Goal: Task Accomplishment & Management: Manage account settings

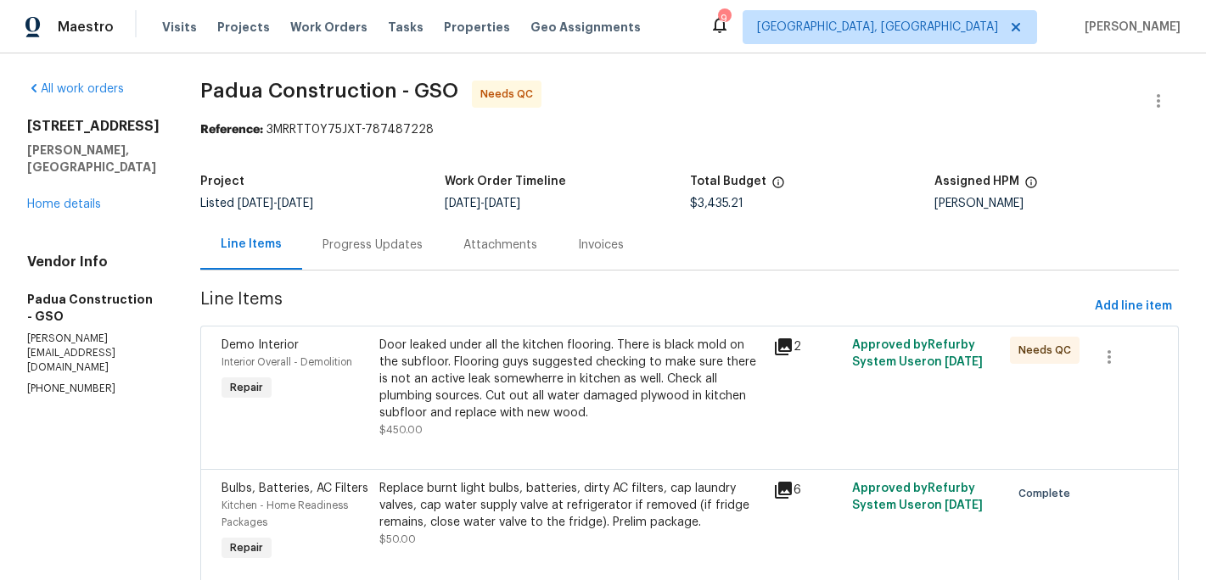
click at [498, 361] on div "Door leaked under all the kitchen flooring. There is black mold on the subfloor…" at bounding box center [571, 379] width 384 height 85
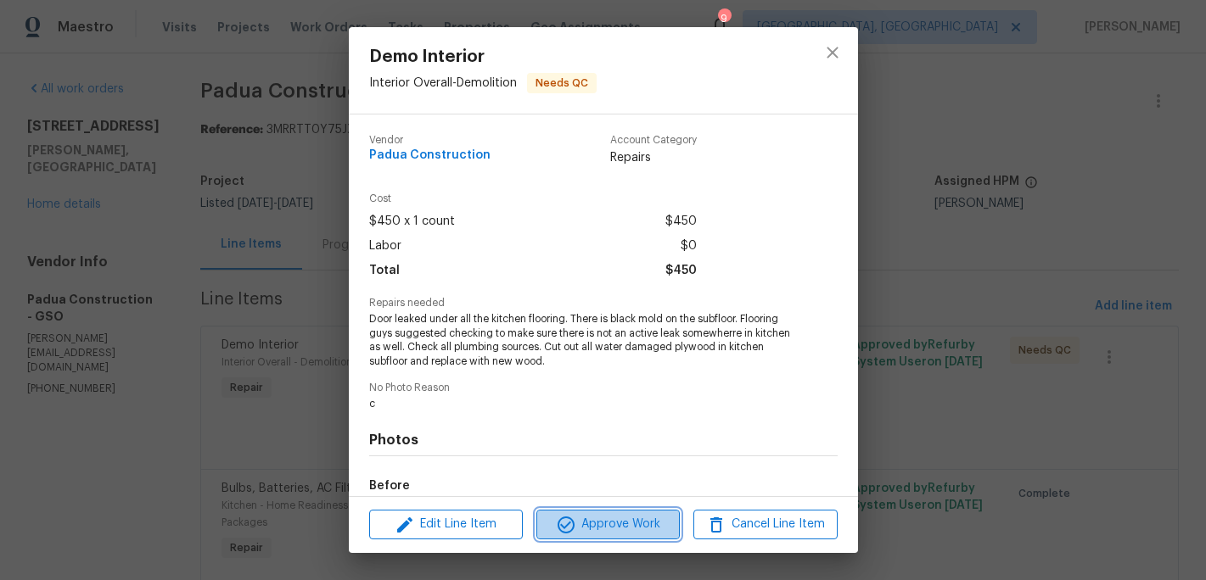
click at [602, 524] on span "Approve Work" at bounding box center [607, 524] width 133 height 21
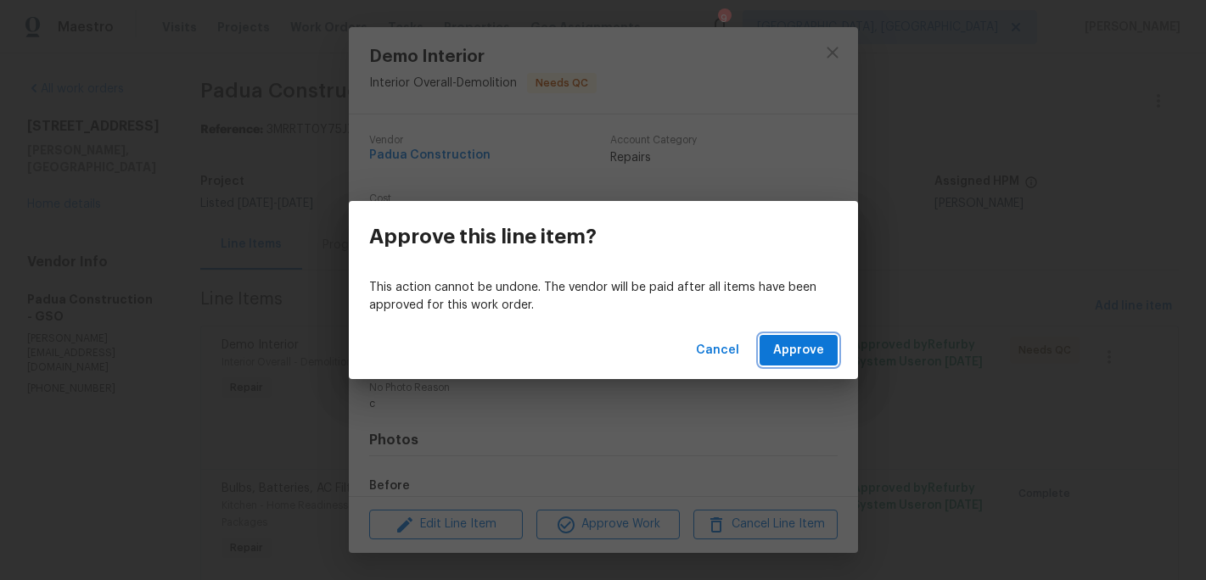
click at [787, 352] on span "Approve" at bounding box center [798, 350] width 51 height 21
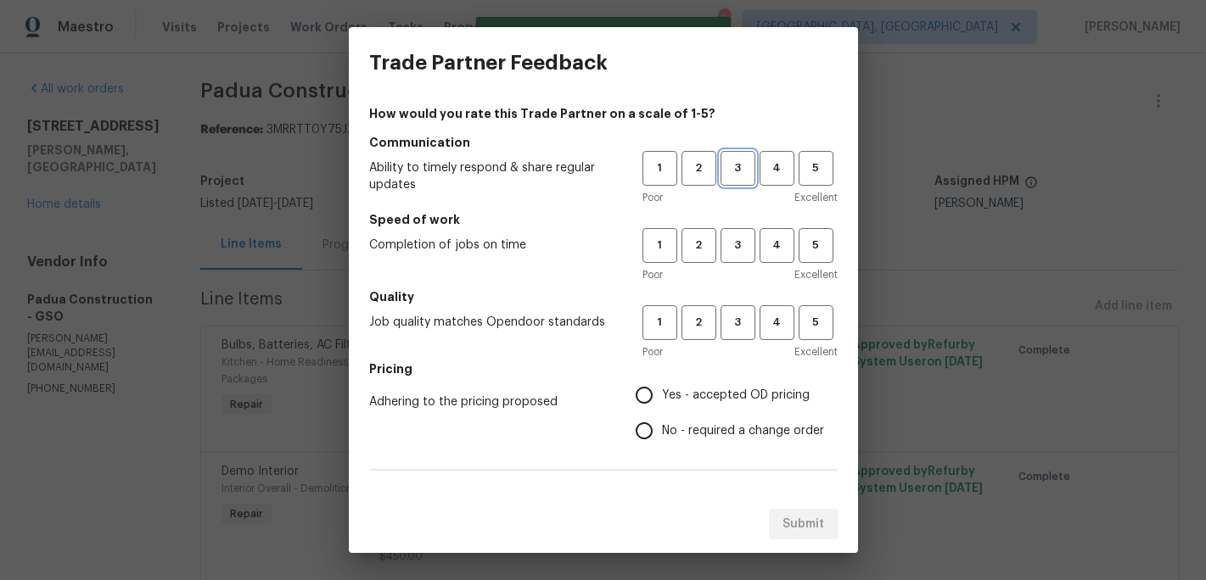
click at [742, 174] on span "3" at bounding box center [737, 169] width 31 height 20
click at [740, 255] on button "3" at bounding box center [737, 245] width 35 height 35
click at [740, 326] on span "3" at bounding box center [737, 323] width 31 height 20
click at [664, 389] on span "Yes - accepted OD pricing" at bounding box center [736, 396] width 148 height 18
click at [662, 389] on input "Yes - accepted OD pricing" at bounding box center [644, 396] width 36 height 36
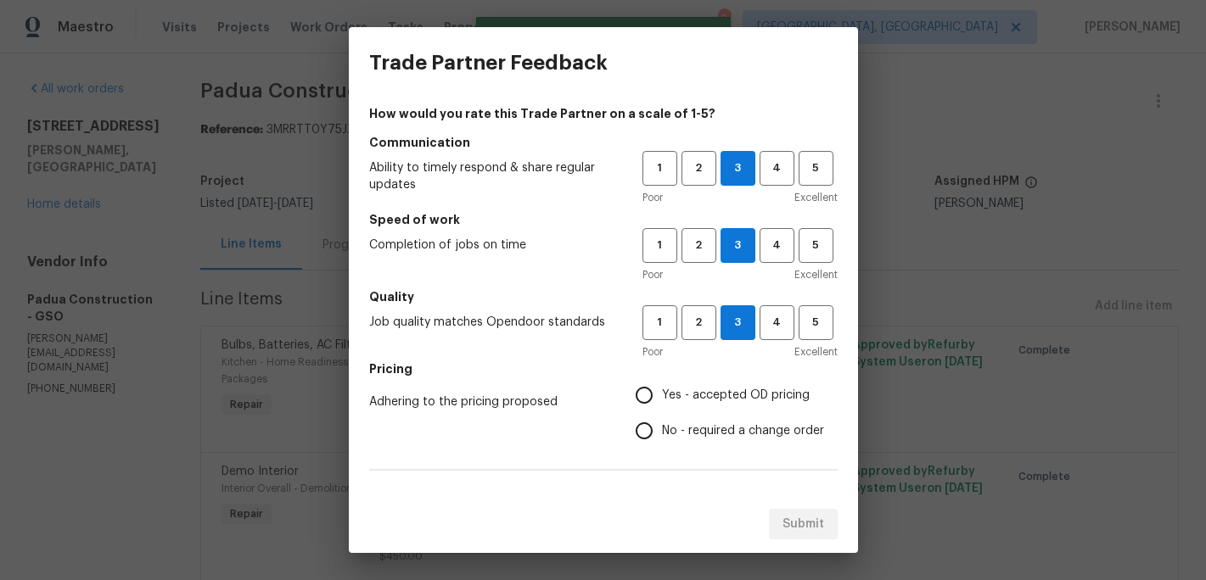
radio input "true"
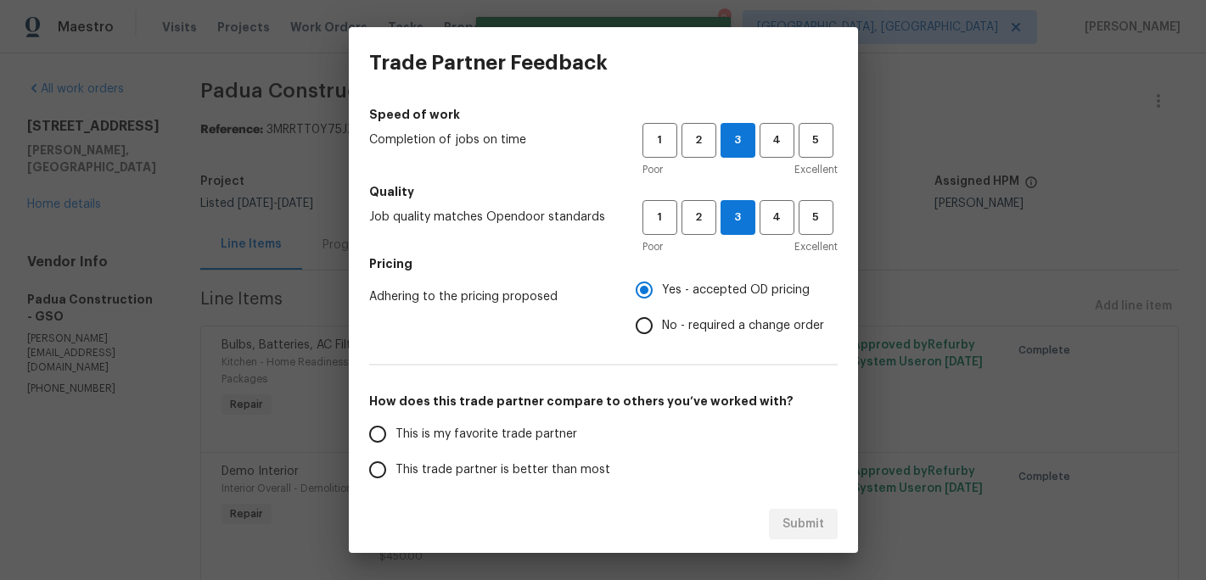
scroll to position [157, 0]
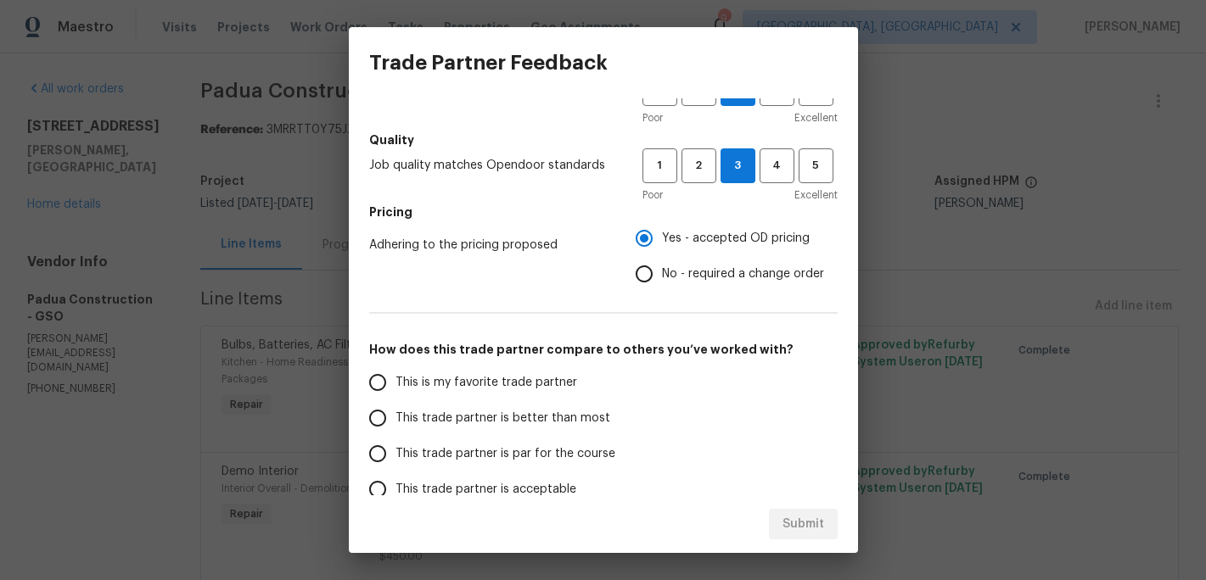
click at [503, 378] on span "This is my favorite trade partner" at bounding box center [486, 383] width 182 height 18
click at [395, 378] on input "This is my favorite trade partner" at bounding box center [378, 383] width 36 height 36
click at [814, 524] on span "Submit" at bounding box center [803, 524] width 42 height 21
radio input "true"
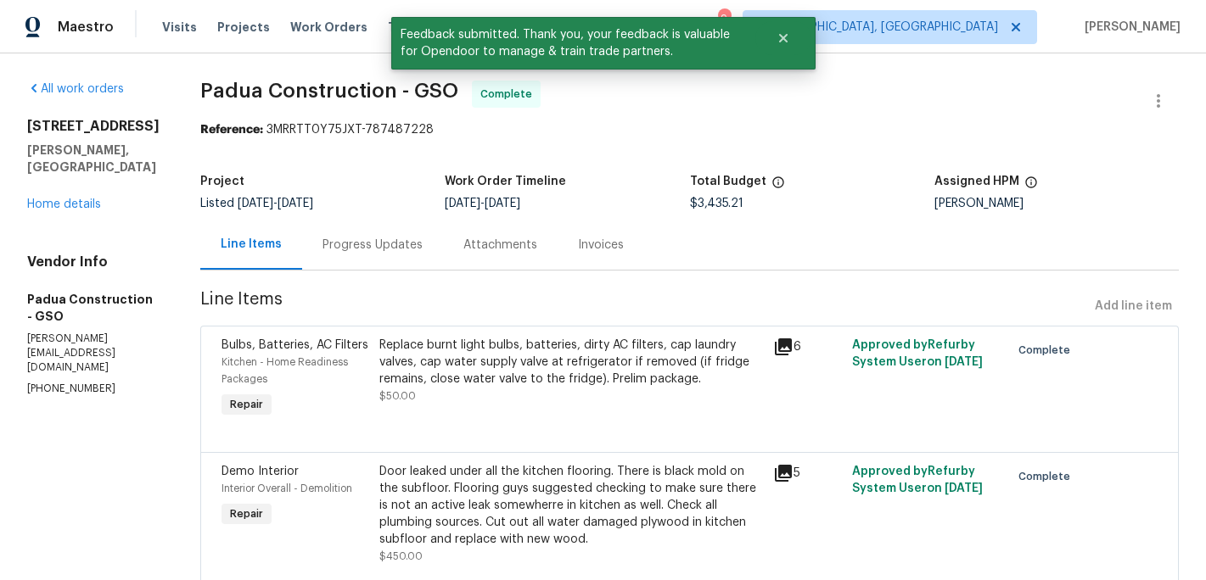
click at [73, 213] on div "[STREET_ADDRESS][PERSON_NAME] Home details" at bounding box center [93, 165] width 132 height 95
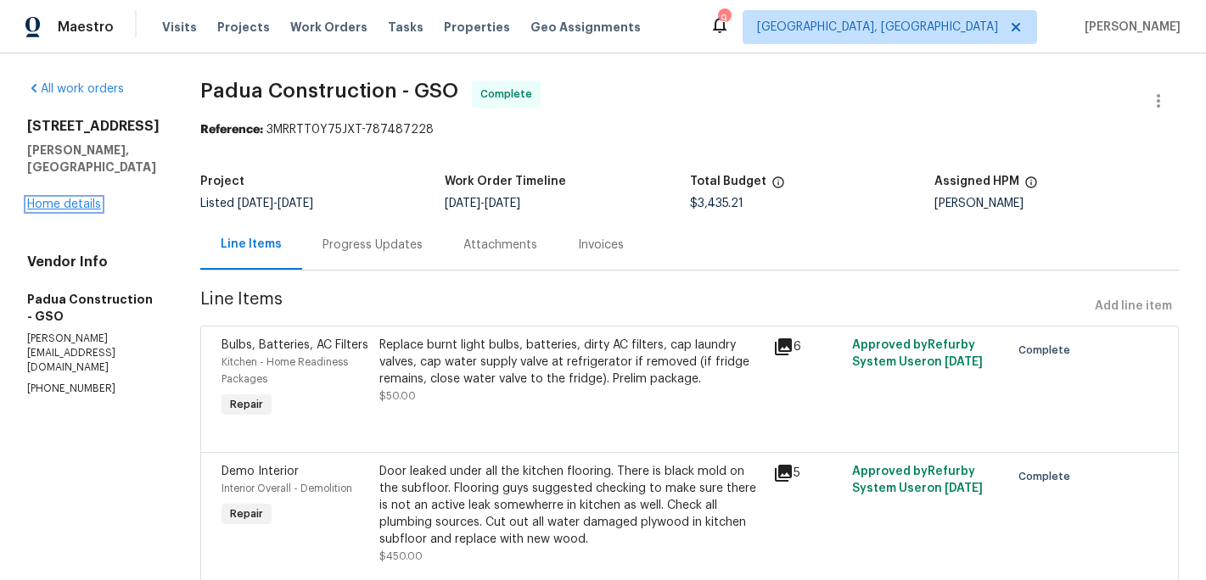
click at [73, 210] on link "Home details" at bounding box center [64, 205] width 74 height 12
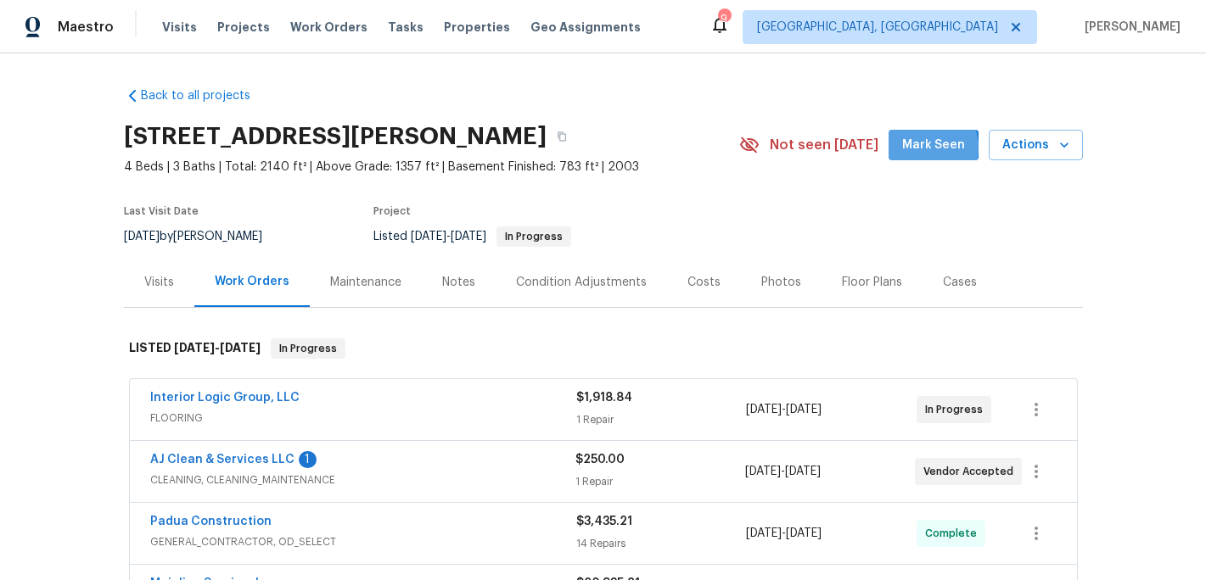
click at [921, 148] on span "Mark Seen" at bounding box center [933, 145] width 63 height 21
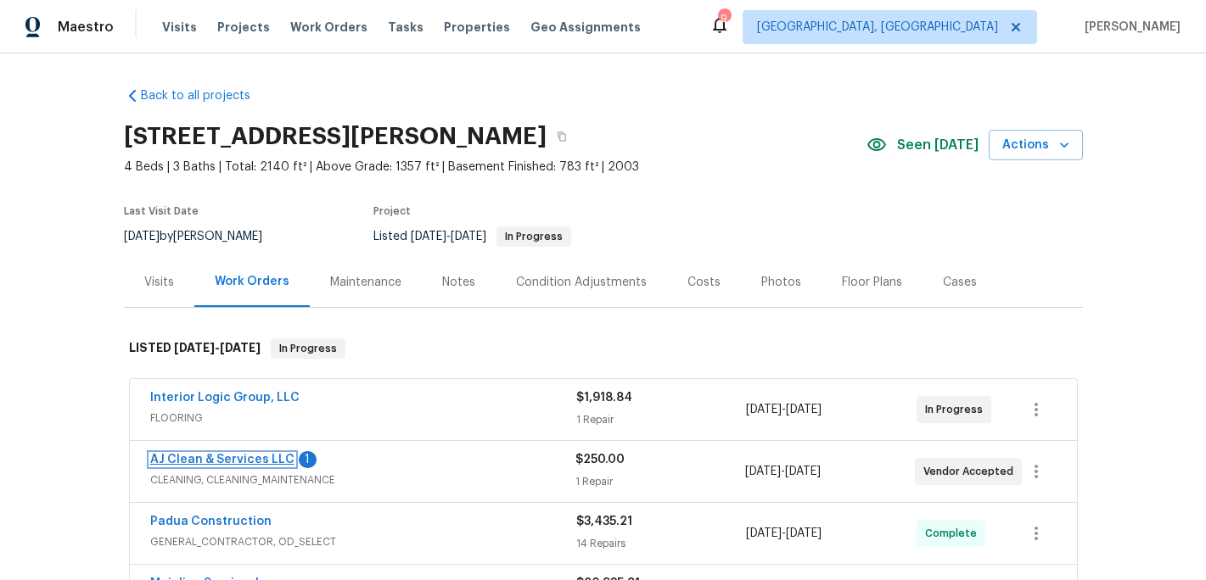
click at [246, 455] on link "AJ Clean & Services LLC" at bounding box center [222, 460] width 144 height 12
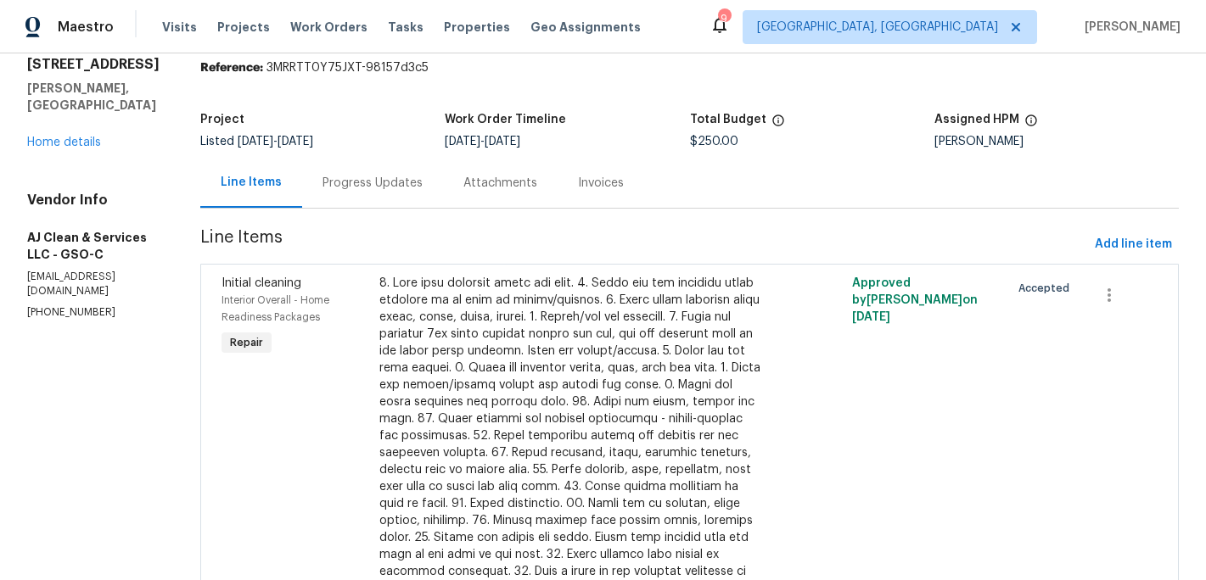
scroll to position [192, 0]
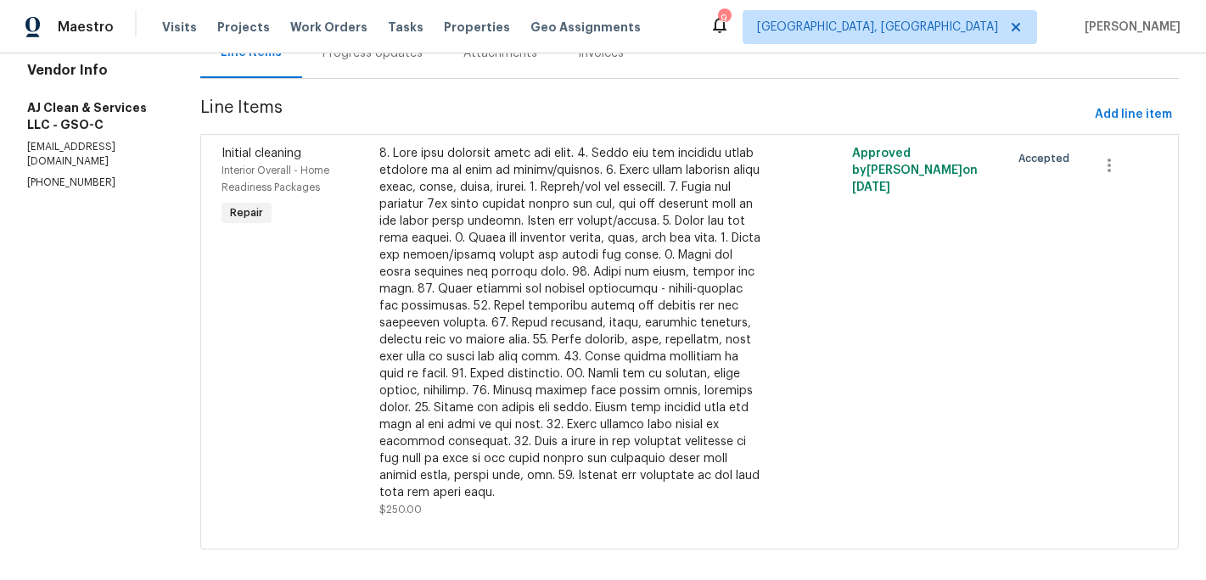
click at [531, 383] on div at bounding box center [571, 323] width 384 height 356
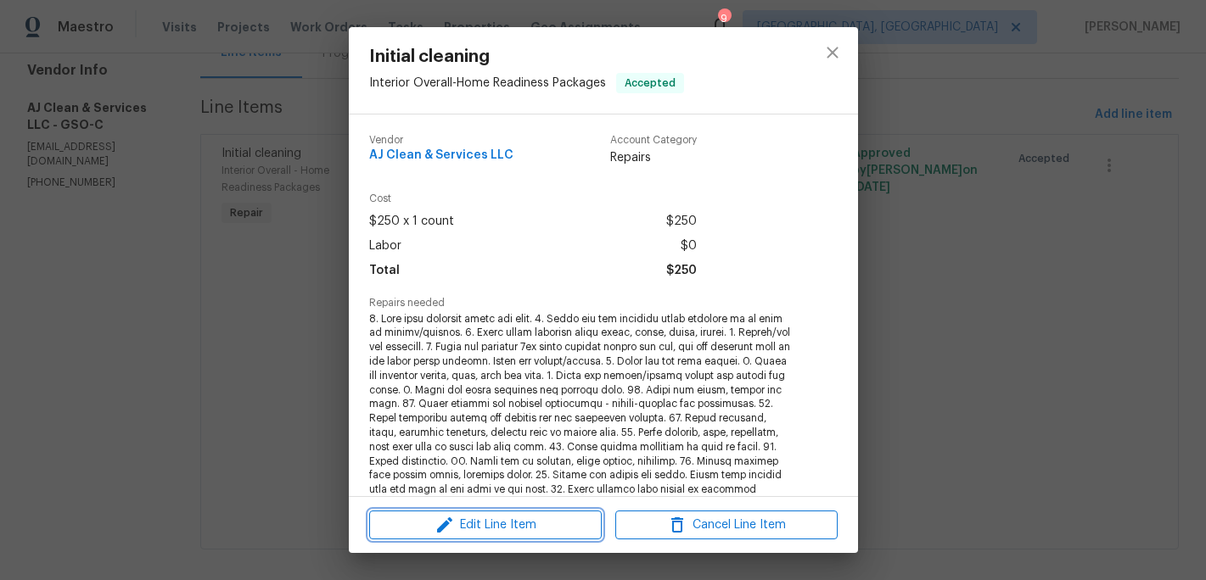
click at [505, 525] on span "Edit Line Item" at bounding box center [485, 525] width 222 height 21
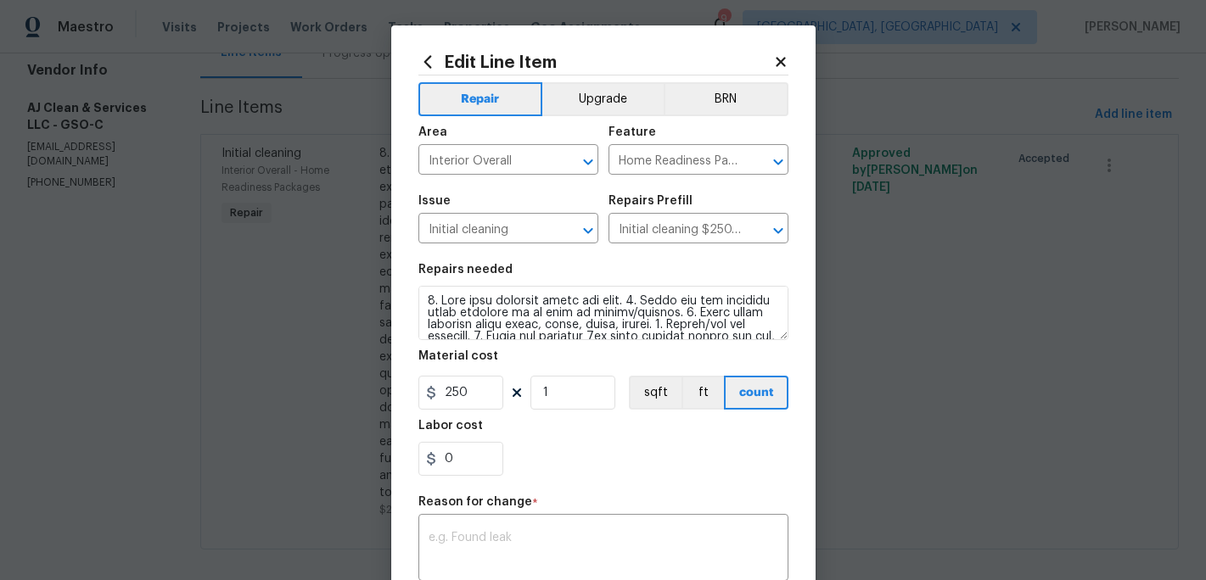
click at [562, 445] on div "0" at bounding box center [603, 459] width 370 height 34
click at [610, 462] on div "0" at bounding box center [603, 459] width 370 height 34
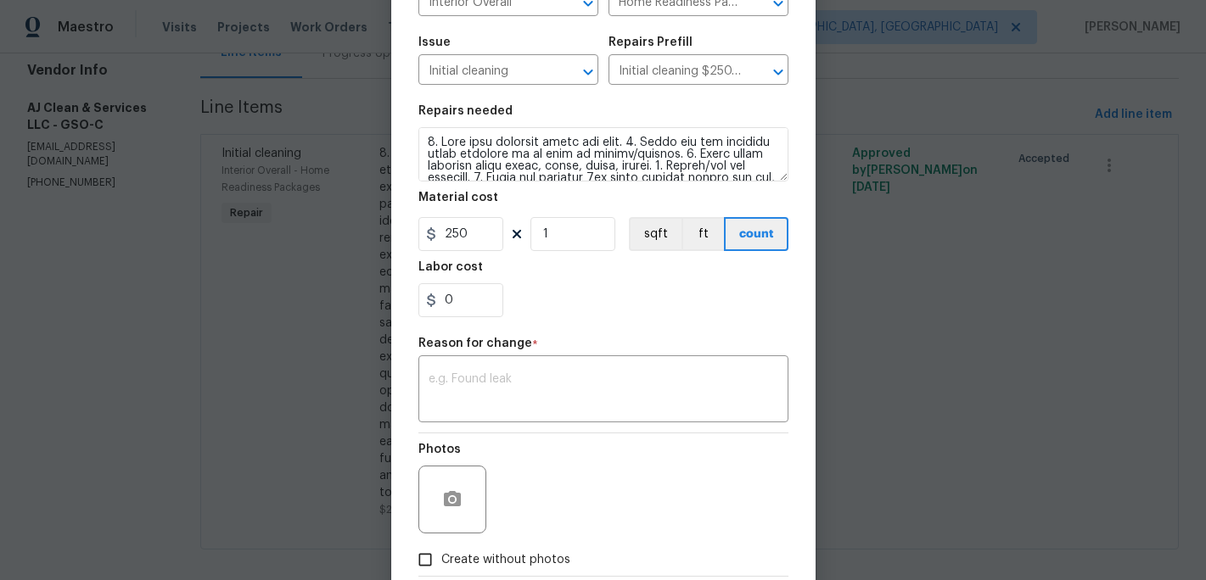
scroll to position [256, 0]
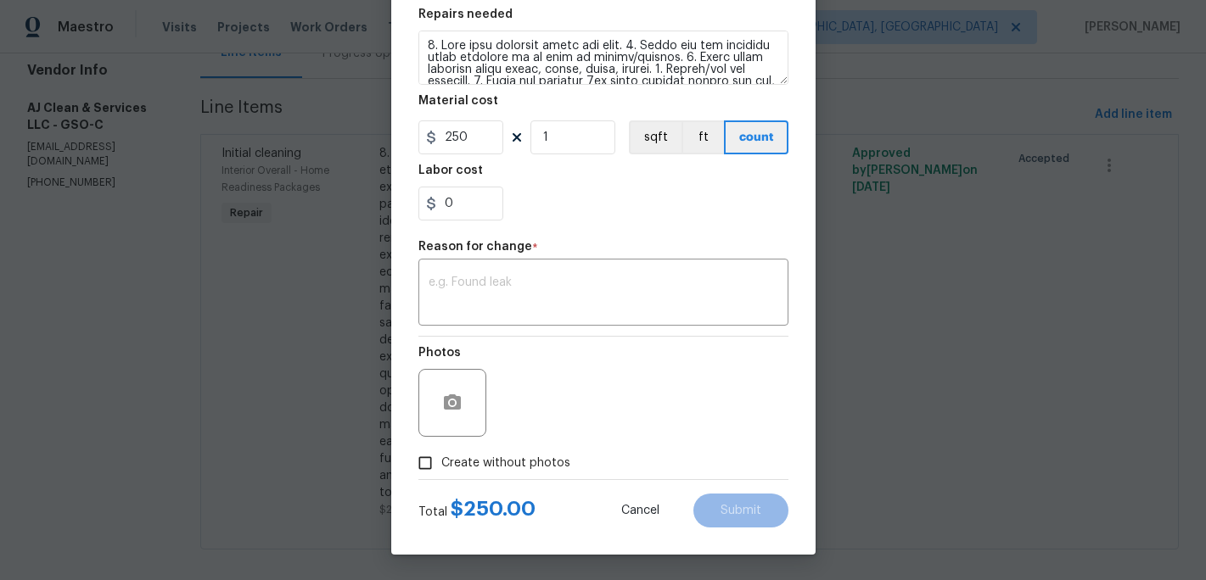
click at [431, 462] on input "Create without photos" at bounding box center [425, 463] width 32 height 32
checkbox input "true"
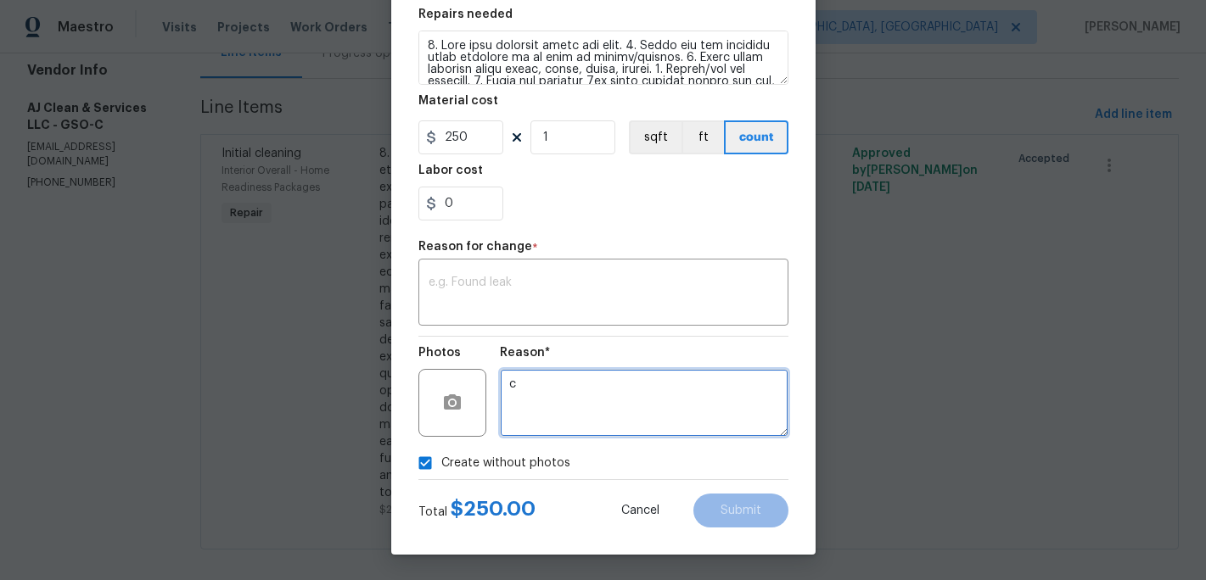
click at [540, 400] on textarea "c" at bounding box center [644, 403] width 288 height 68
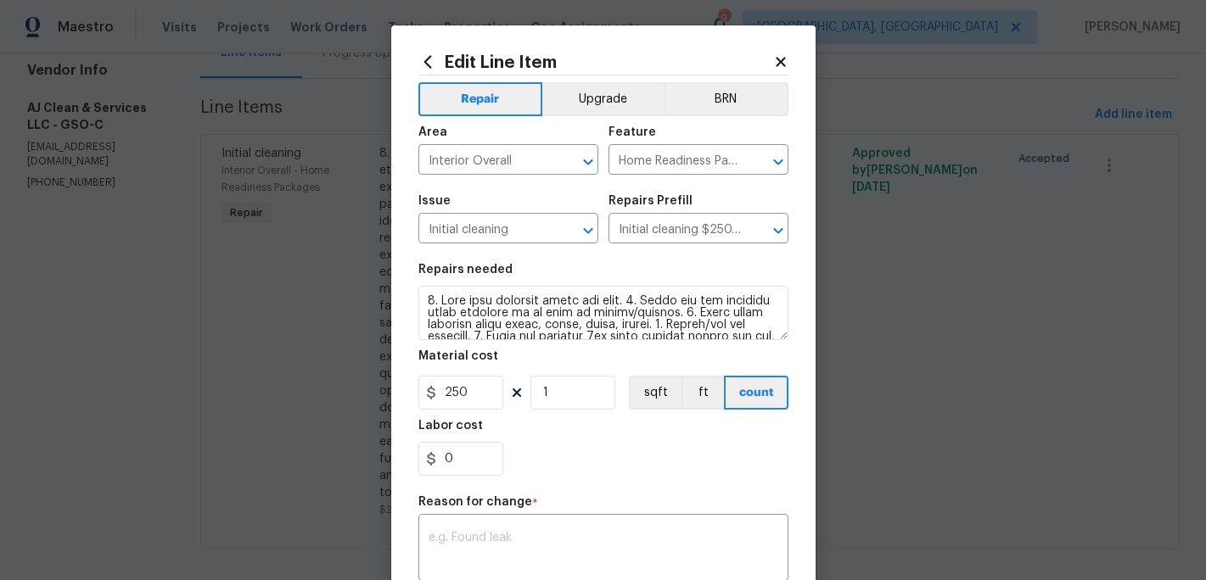
click at [775, 47] on div "Edit Line Item Repair Upgrade BRN Area Interior Overall ​ Feature Home Readines…" at bounding box center [603, 417] width 424 height 785
click at [780, 65] on icon at bounding box center [780, 61] width 15 height 15
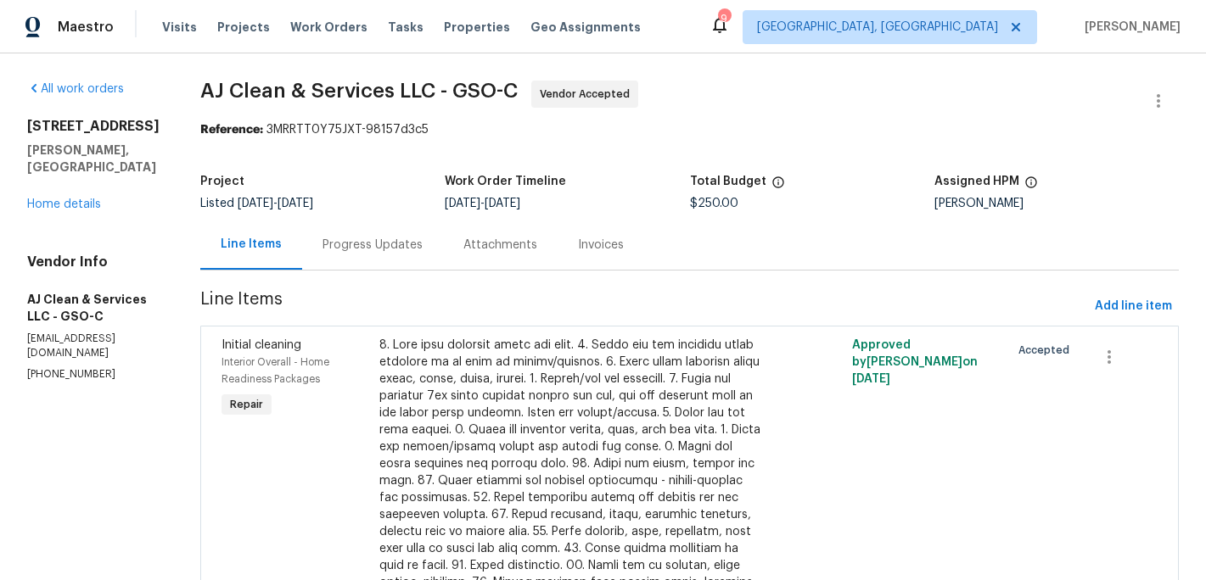
click at [360, 244] on div "Progress Updates" at bounding box center [372, 245] width 100 height 17
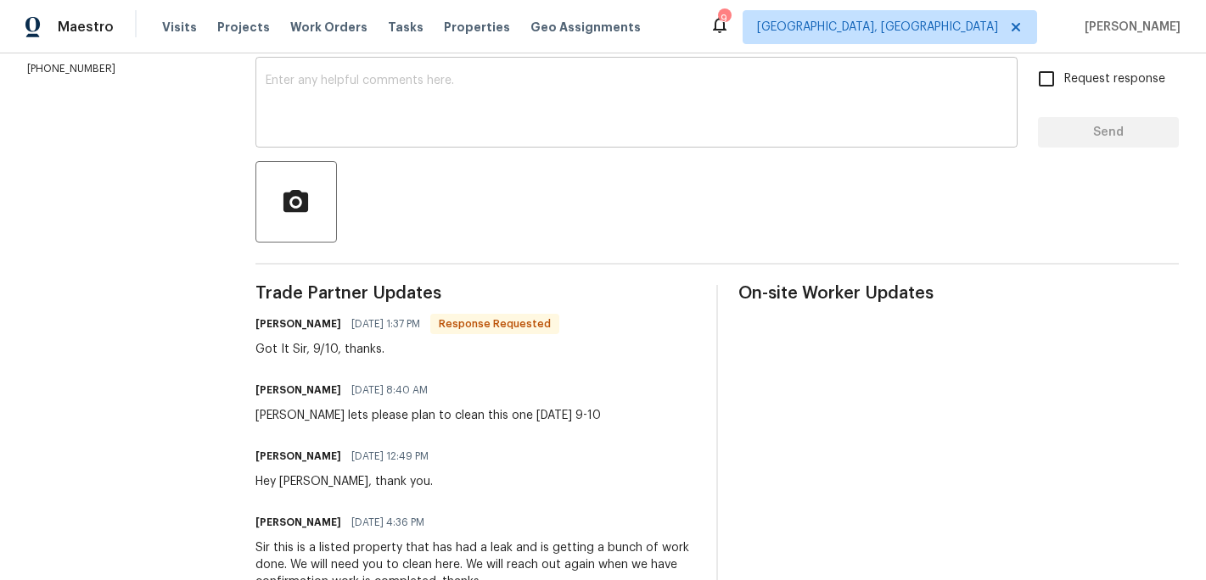
scroll to position [349, 0]
